Goal: Information Seeking & Learning: Learn about a topic

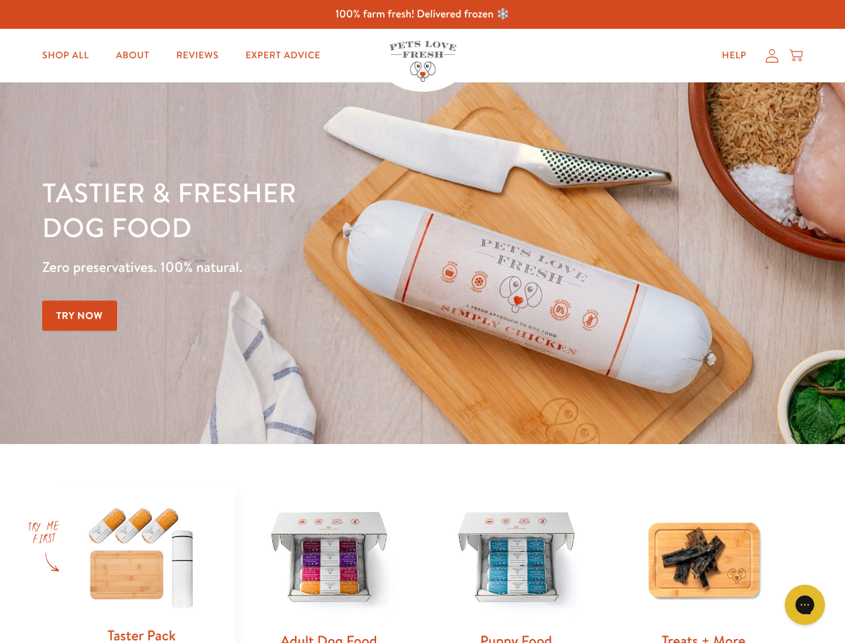
click at [422, 321] on div "Tastier & fresher dog food Zero preservatives. 100% natural. Try Now" at bounding box center [295, 263] width 507 height 177
click at [805, 604] on icon "Gorgias live chat" at bounding box center [804, 604] width 13 height 13
